Goal: Task Accomplishment & Management: Manage account settings

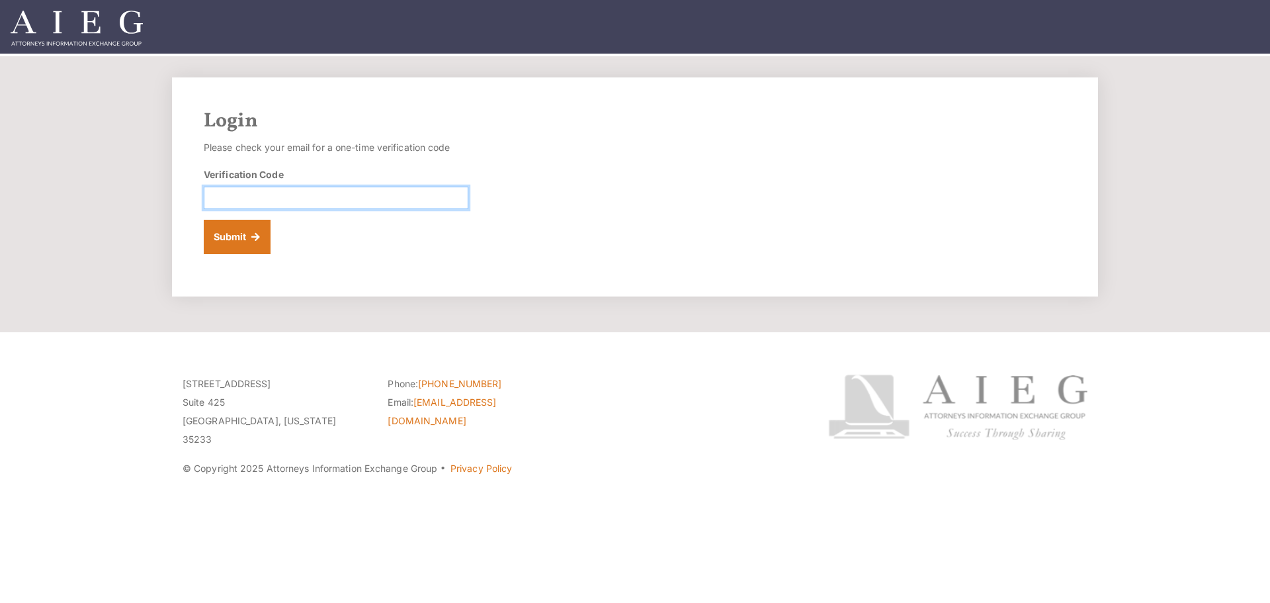
drag, startPoint x: 336, startPoint y: 203, endPoint x: 345, endPoint y: 203, distance: 9.3
click at [337, 203] on input "Verification Code" at bounding box center [336, 198] width 265 height 22
click at [331, 195] on input "Verification Code" at bounding box center [336, 198] width 265 height 22
type input "552446"
click at [204, 220] on button "Submit" at bounding box center [237, 237] width 67 height 34
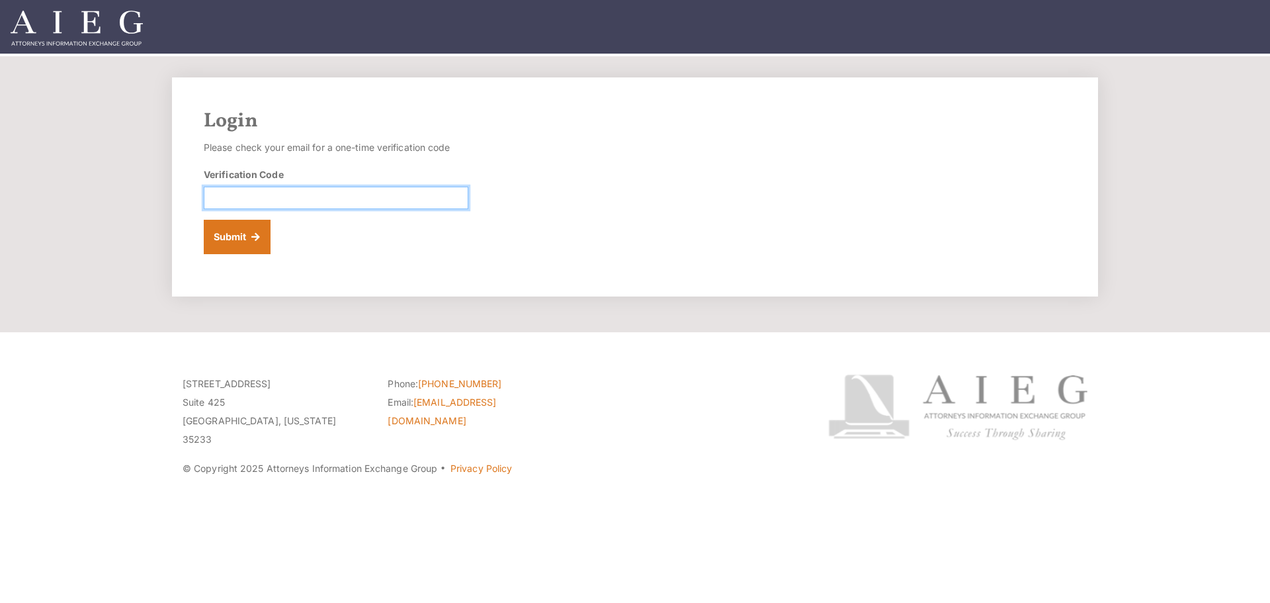
click at [321, 198] on input "Verification Code" at bounding box center [336, 198] width 265 height 22
click at [294, 195] on input "Verification Code" at bounding box center [336, 198] width 265 height 22
type input "672346"
click at [243, 239] on button "Submit" at bounding box center [237, 237] width 67 height 34
